Goal: Navigation & Orientation: Find specific page/section

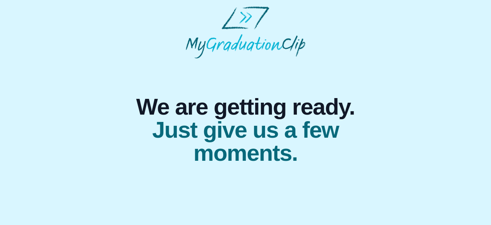
click at [148, 23] on div at bounding box center [246, 32] width 240 height 52
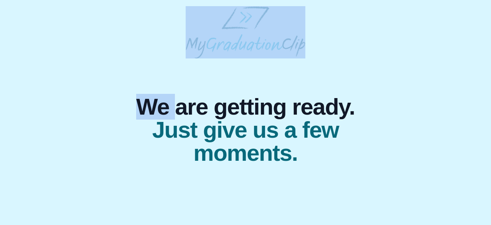
click at [148, 23] on div at bounding box center [246, 32] width 240 height 52
click at [107, 20] on div "We are getting ready. Just give us a few moments." at bounding box center [245, 85] width 479 height 158
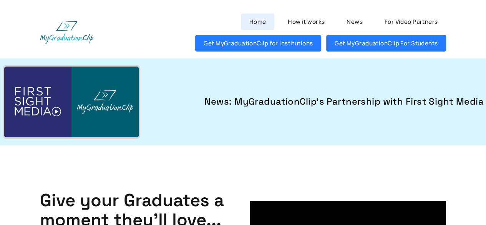
click at [255, 21] on link "Home" at bounding box center [257, 21] width 33 height 17
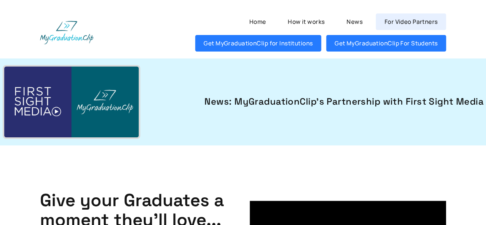
click at [390, 21] on link "For Video Partners" at bounding box center [410, 21] width 70 height 17
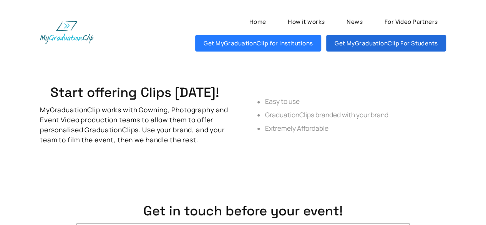
click at [371, 47] on link "Get MyGraduationClip For Students" at bounding box center [386, 43] width 120 height 17
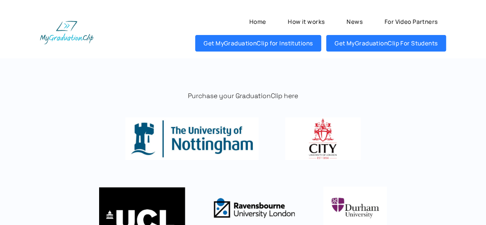
click at [60, 32] on img at bounding box center [66, 32] width 53 height 23
click at [265, 21] on link "Home" at bounding box center [257, 21] width 33 height 17
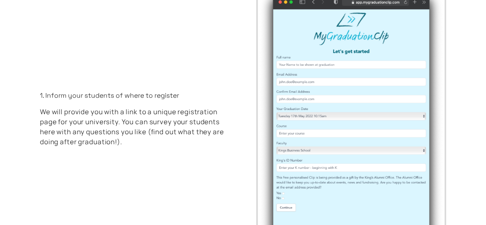
scroll to position [1346, 0]
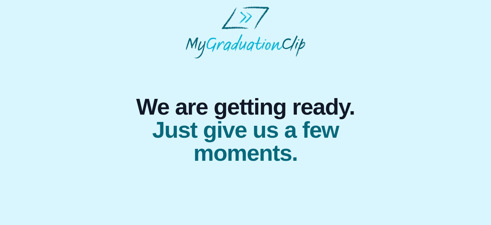
click at [241, 29] on img at bounding box center [246, 32] width 120 height 52
click at [220, 109] on span "We are getting ready." at bounding box center [245, 106] width 227 height 23
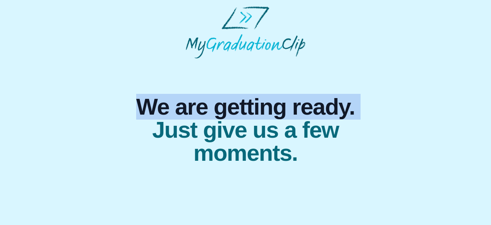
click at [220, 109] on span "We are getting ready." at bounding box center [245, 106] width 227 height 23
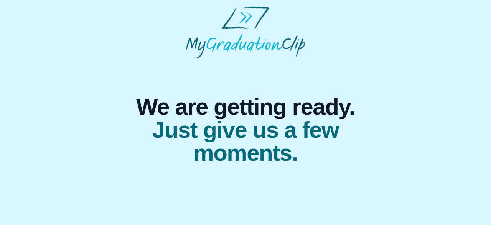
click at [234, 156] on span "Just give us a few moments." at bounding box center [245, 141] width 227 height 46
